Goal: Task Accomplishment & Management: Manage account settings

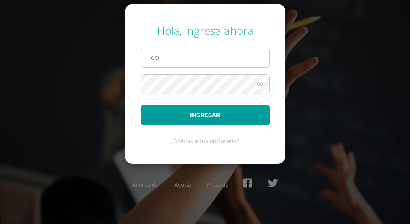
click at [171, 65] on input "CO" at bounding box center [205, 57] width 128 height 19
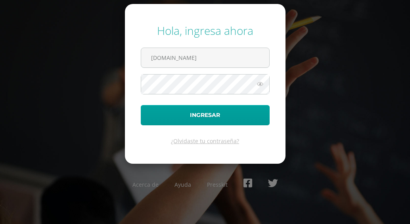
type input "[DOMAIN_NAME]"
click at [258, 88] on icon at bounding box center [260, 84] width 10 height 10
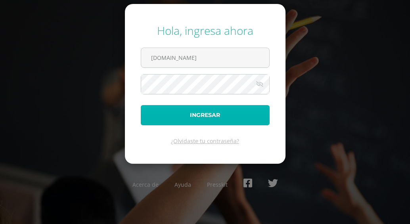
click at [235, 111] on button "Ingresar" at bounding box center [205, 115] width 129 height 20
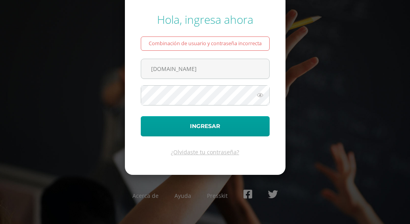
click at [262, 92] on icon at bounding box center [260, 95] width 10 height 10
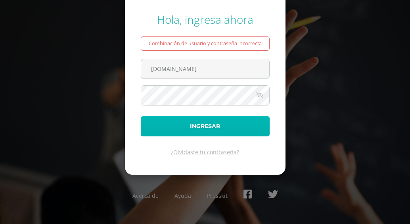
click at [206, 121] on button "Ingresar" at bounding box center [205, 126] width 129 height 20
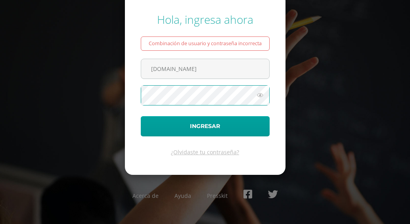
click at [261, 98] on icon at bounding box center [260, 95] width 10 height 10
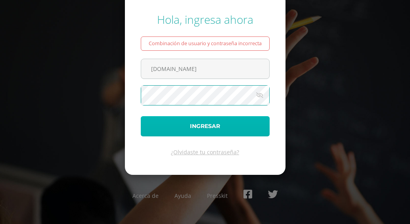
click at [220, 133] on button "Ingresar" at bounding box center [205, 126] width 129 height 20
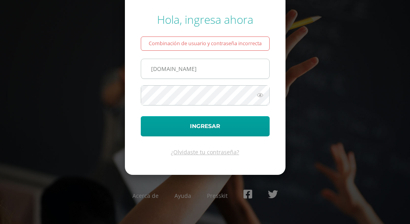
click at [178, 69] on input "[DOMAIN_NAME]" at bounding box center [205, 68] width 128 height 19
type input "COS00205@osoriosandoval.edu.gt"
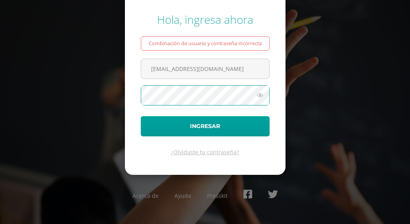
click at [259, 98] on icon at bounding box center [260, 95] width 10 height 10
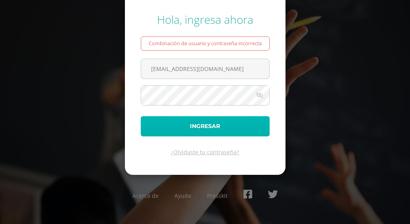
click at [225, 131] on button "Ingresar" at bounding box center [205, 126] width 129 height 20
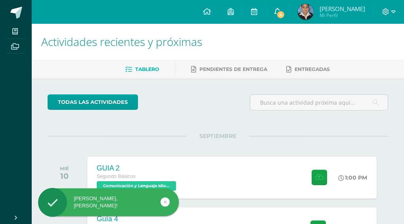
click at [278, 14] on link "5" at bounding box center [277, 12] width 23 height 24
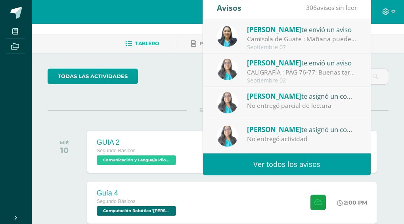
scroll to position [40, 0]
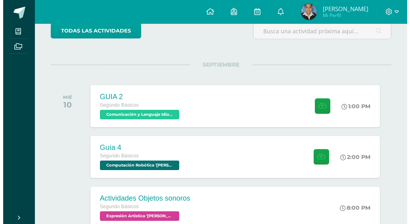
scroll to position [119, 0]
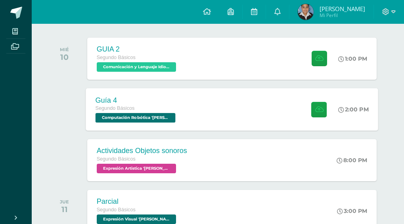
click at [233, 110] on div "Guía 4 Segundo Básicos Computación Robótica '[PERSON_NAME]' 2:00 PM Guía 4 Comp…" at bounding box center [232, 109] width 292 height 42
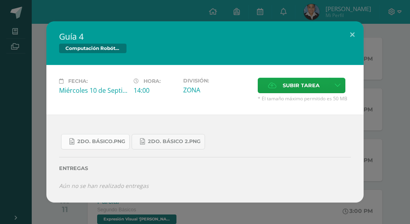
click at [116, 144] on span "2do. Básico.png" at bounding box center [101, 141] width 48 height 6
click at [168, 147] on link "2do. Básico 2.png" at bounding box center [168, 141] width 73 height 15
